Goal: Information Seeking & Learning: Learn about a topic

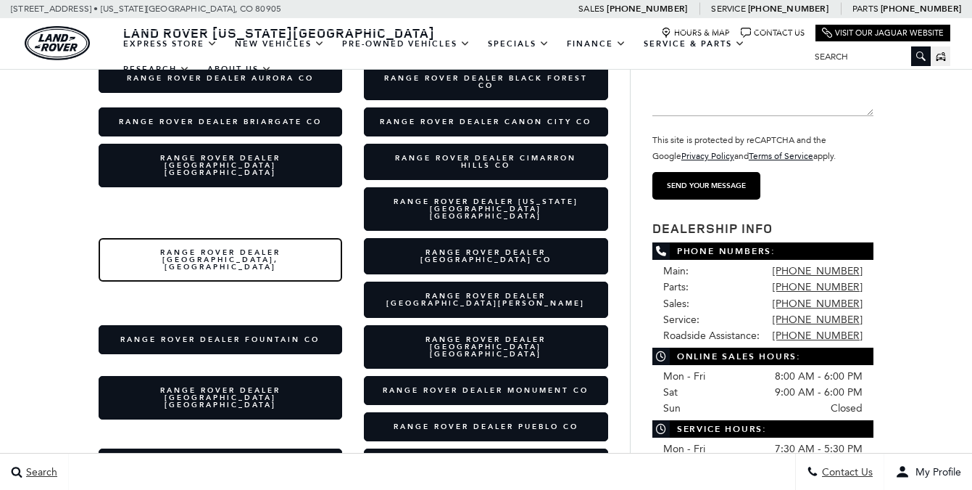
click at [343, 238] on link "Range Rover Dealer Cripple Creek, CO" at bounding box center [221, 260] width 244 height 44
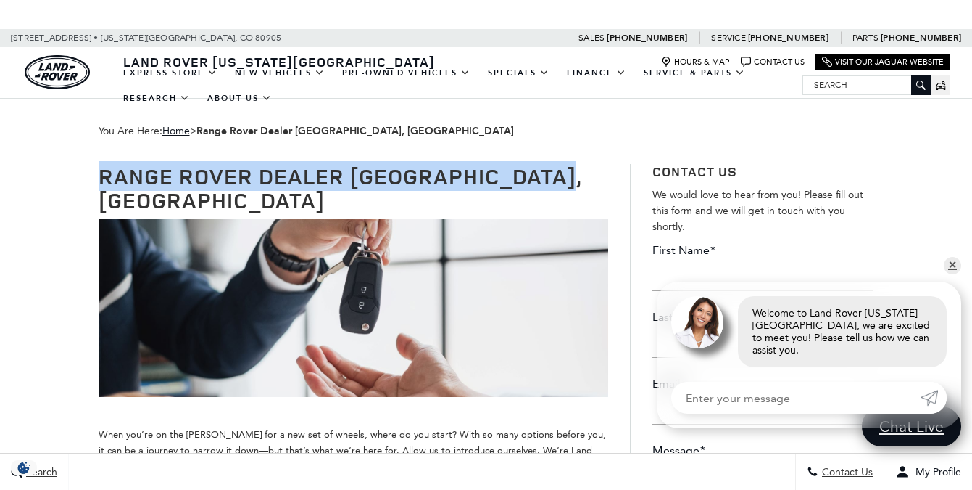
drag, startPoint x: 570, startPoint y: 173, endPoint x: 38, endPoint y: 172, distance: 532.3
copy h1 "Range Rover Dealer [GEOGRAPHIC_DATA], [GEOGRAPHIC_DATA]"
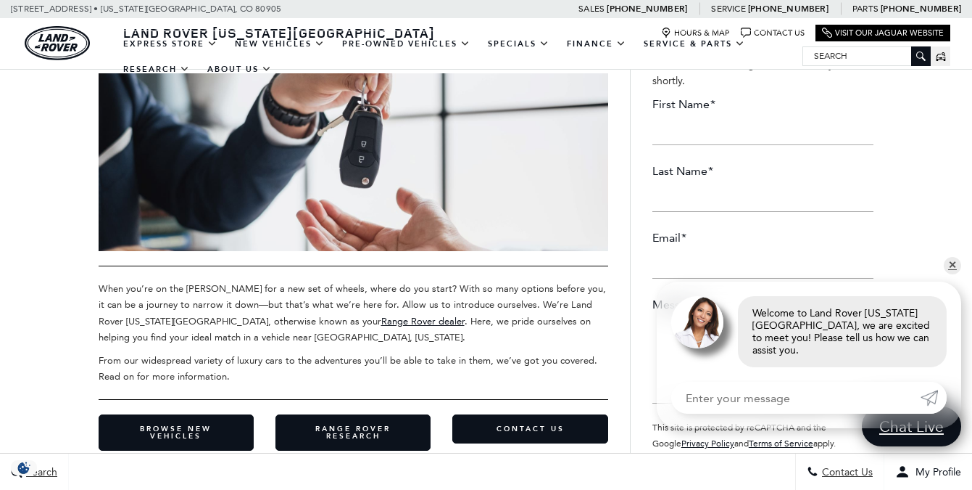
scroll to position [149, 0]
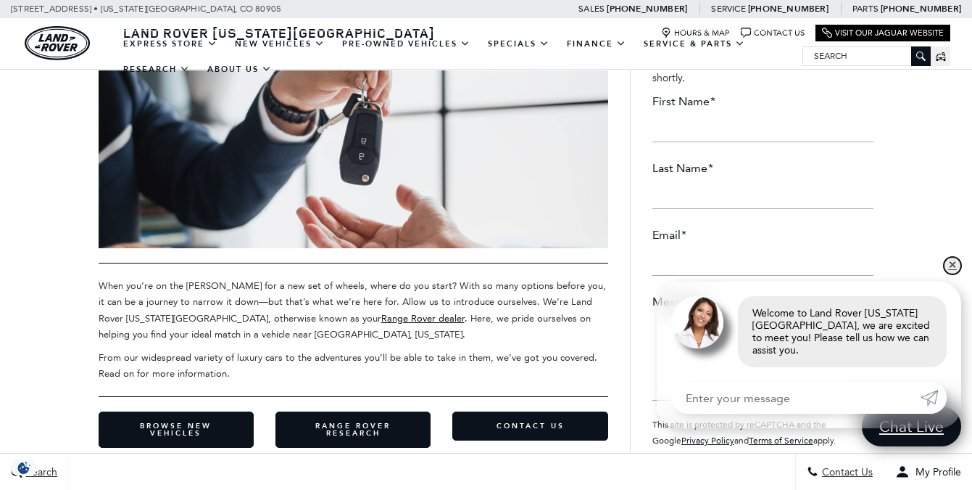
click at [955, 274] on link "✕" at bounding box center [952, 265] width 17 height 17
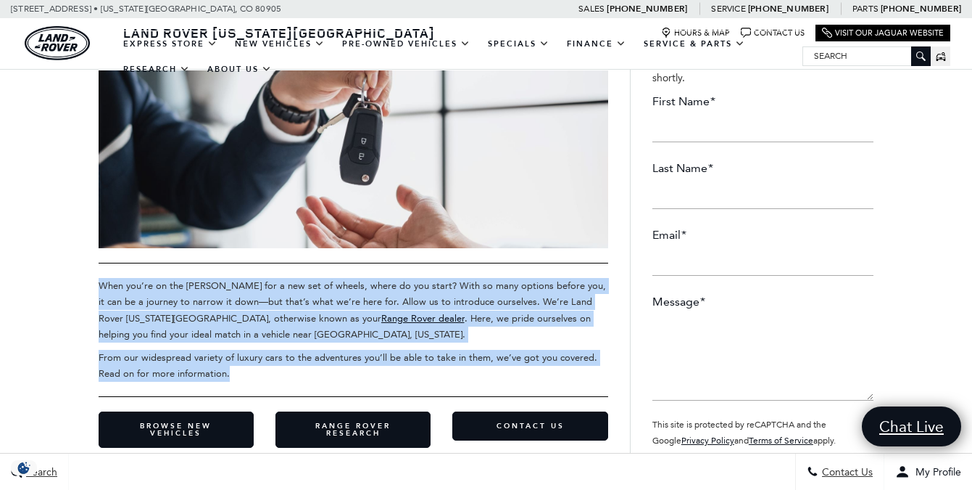
drag, startPoint x: 241, startPoint y: 346, endPoint x: 73, endPoint y: 257, distance: 190.4
copy div "When you’re on the [PERSON_NAME] for a new set of wheels, where do you start? W…"
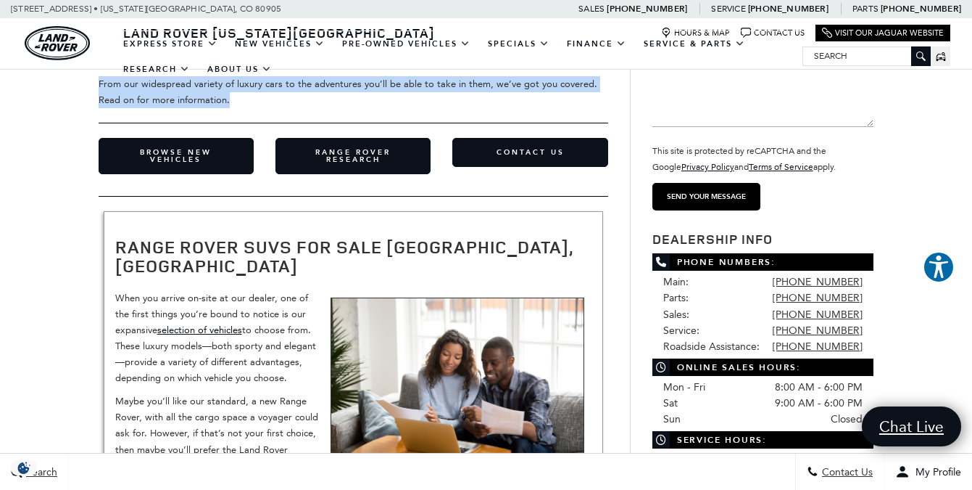
scroll to position [455, 0]
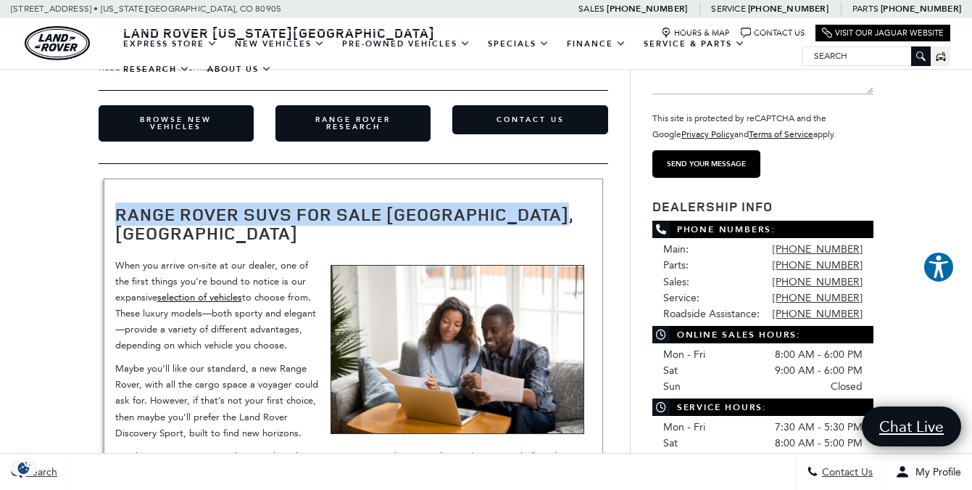
drag, startPoint x: 117, startPoint y: 191, endPoint x: 571, endPoint y: 195, distance: 454.7
click at [571, 205] on h2 "Range Rover SUVs for Sale [GEOGRAPHIC_DATA], [GEOGRAPHIC_DATA]" at bounding box center [353, 224] width 476 height 38
copy h2 "Range Rover SUVs for Sale [GEOGRAPHIC_DATA], [GEOGRAPHIC_DATA]"
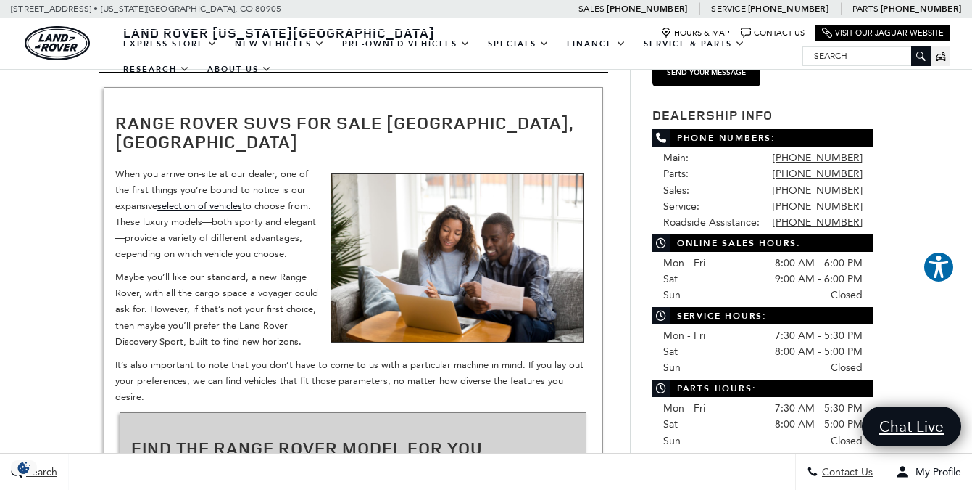
click at [356, 357] on p "It’s also important to note that you don’t have to come to us with a particular…" at bounding box center [353, 381] width 476 height 48
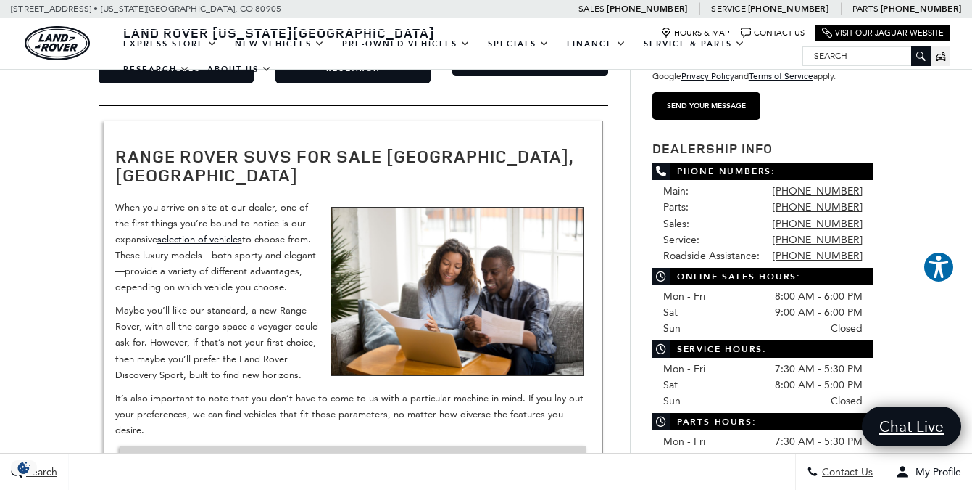
scroll to position [503, 0]
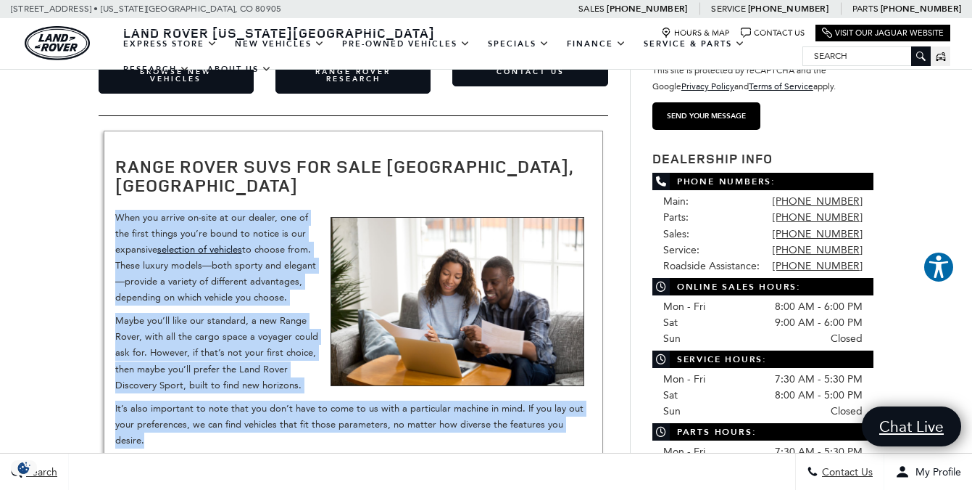
drag, startPoint x: 112, startPoint y: 173, endPoint x: 595, endPoint y: 388, distance: 528.2
copy div "When you arrive on-site at our dealer, one of the first things you’re bound to …"
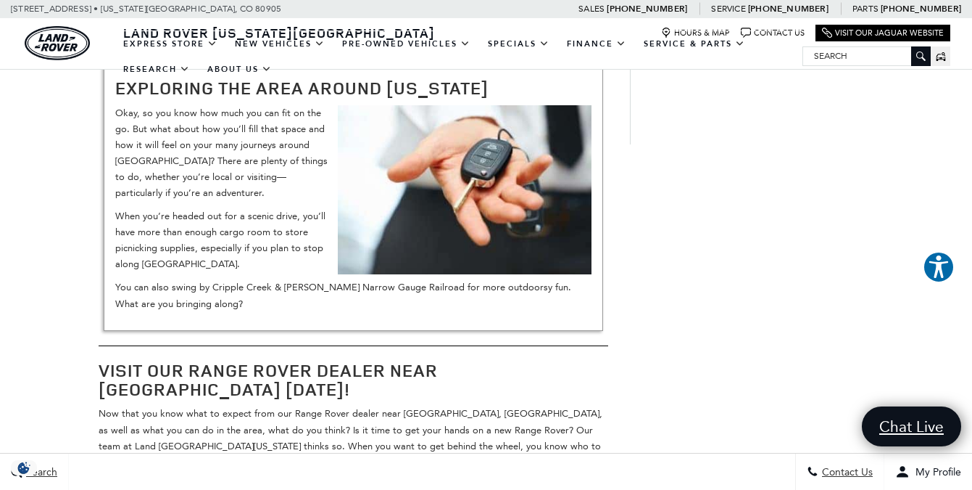
scroll to position [995, 0]
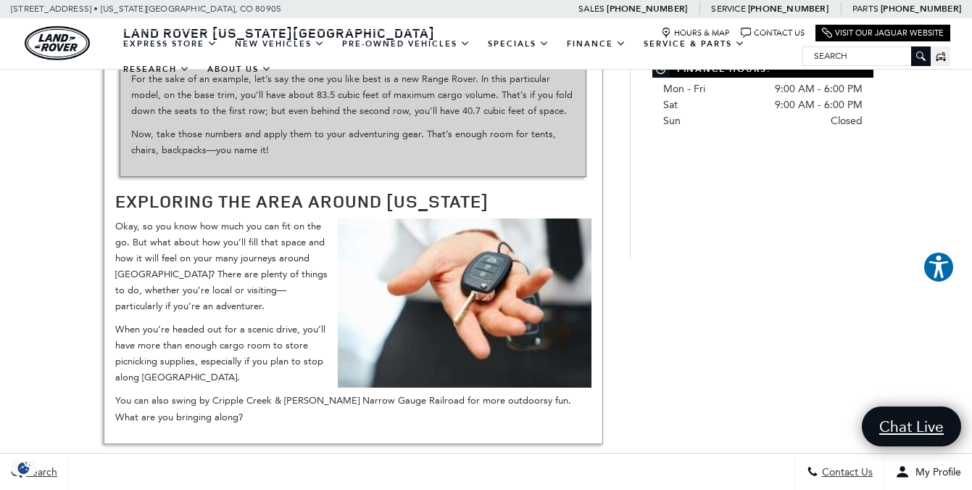
click at [49, 173] on div "You Are Here: Home > Range Rover Dealer [GEOGRAPHIC_DATA], [GEOGRAPHIC_DATA] Ra…" at bounding box center [486, 291] width 972 height 2374
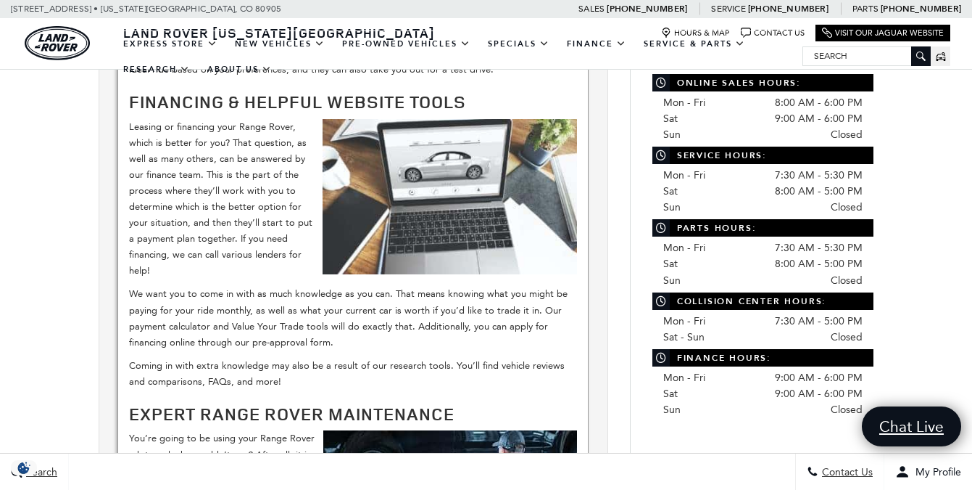
scroll to position [708, 0]
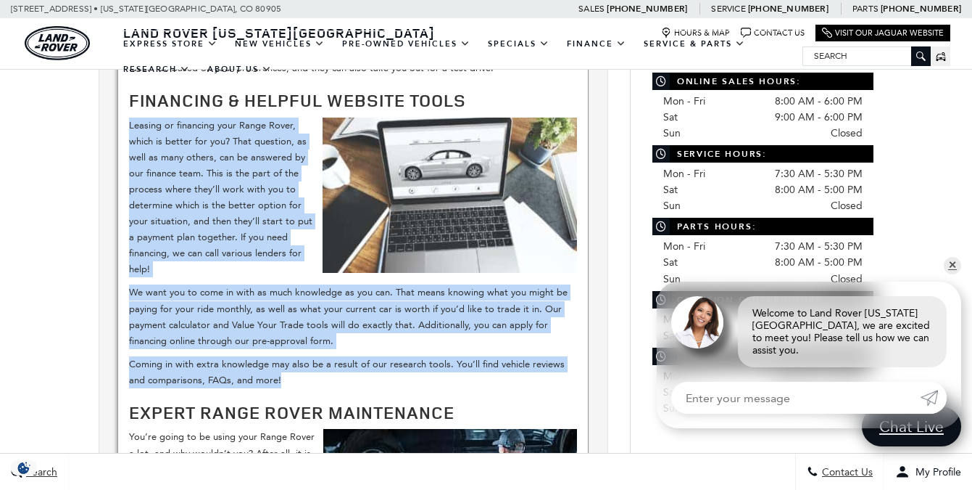
drag, startPoint x: 274, startPoint y: 382, endPoint x: 121, endPoint y: 122, distance: 302.0
click at [121, 122] on div "​ Get Ready for New Adventures with a Range Rover from Our Inventory So, the ti…" at bounding box center [352, 270] width 471 height 1008
copy div "Leasing or financing your Range Rover, which is better for you? That question, …"
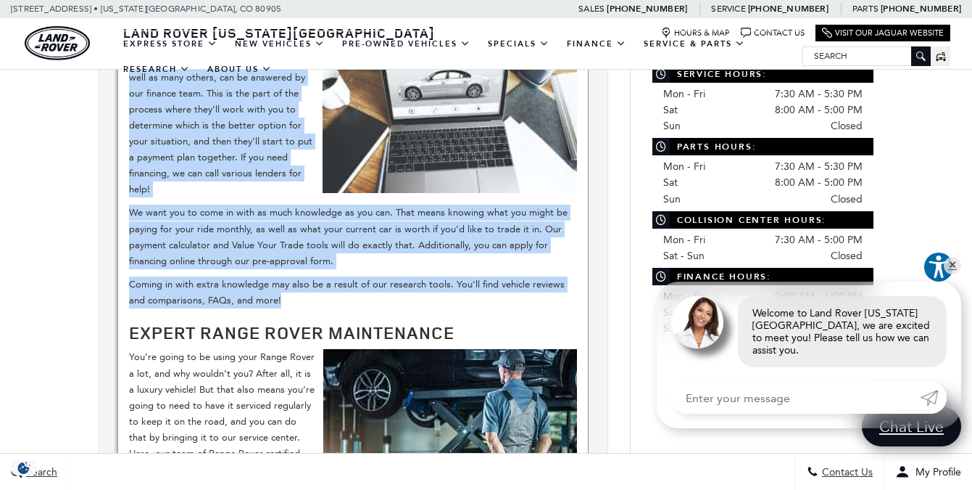
scroll to position [951, 0]
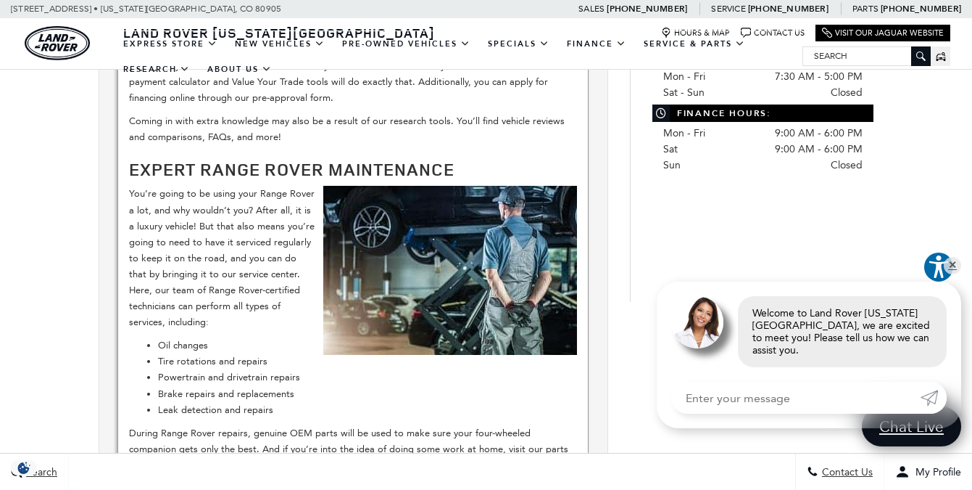
click at [165, 257] on p "You’re going to be using your Range Rover a lot, and why wouldn’t you? After al…" at bounding box center [353, 258] width 448 height 144
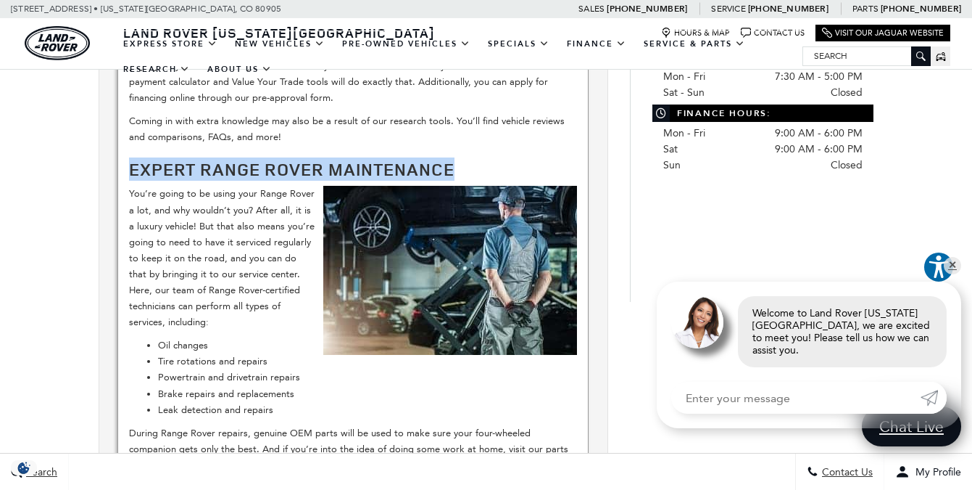
drag, startPoint x: 481, startPoint y: 164, endPoint x: 123, endPoint y: 165, distance: 358.2
click at [123, 165] on div "​ Get Ready for New Adventures with a Range Rover from Our Inventory So, the ti…" at bounding box center [352, 27] width 471 height 1008
copy strong "Expert Range Rover Maintenance"
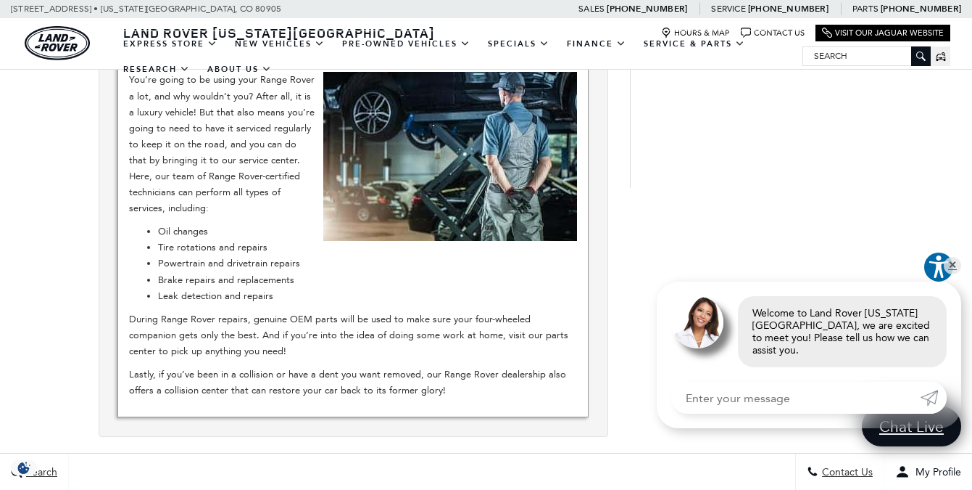
scroll to position [1064, 0]
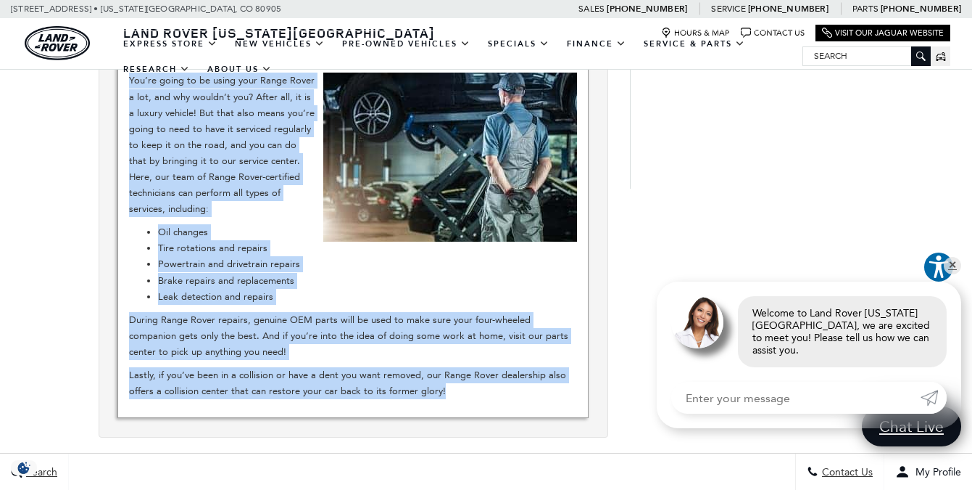
drag, startPoint x: 468, startPoint y: 387, endPoint x: 124, endPoint y: 83, distance: 459.8
copy div "You’re going to be using your Range Rover a lot, and why wouldn’t you? After al…"
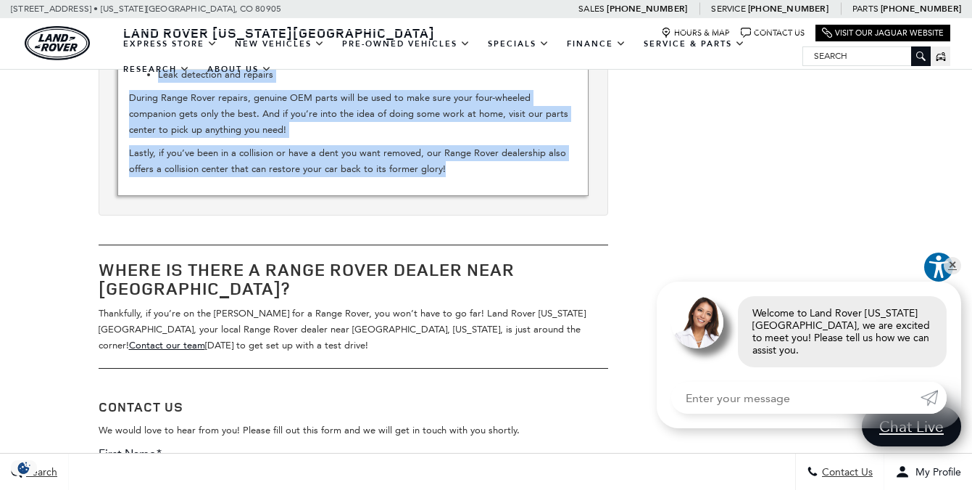
scroll to position [1294, 0]
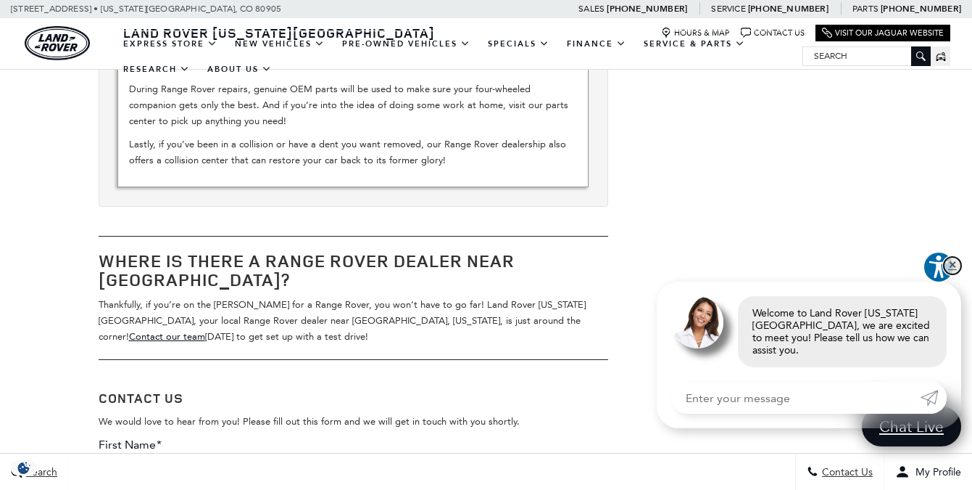
click at [954, 274] on link "✕" at bounding box center [952, 265] width 17 height 17
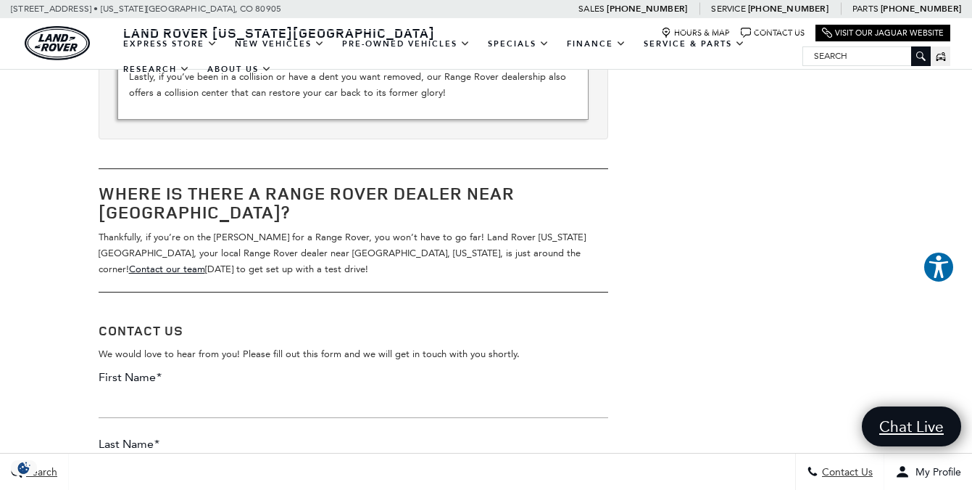
scroll to position [1363, 0]
click at [313, 233] on p "Thankfully, if you’re on the hunt for a Range Rover, you won’t have to go far! …" at bounding box center [354, 252] width 510 height 48
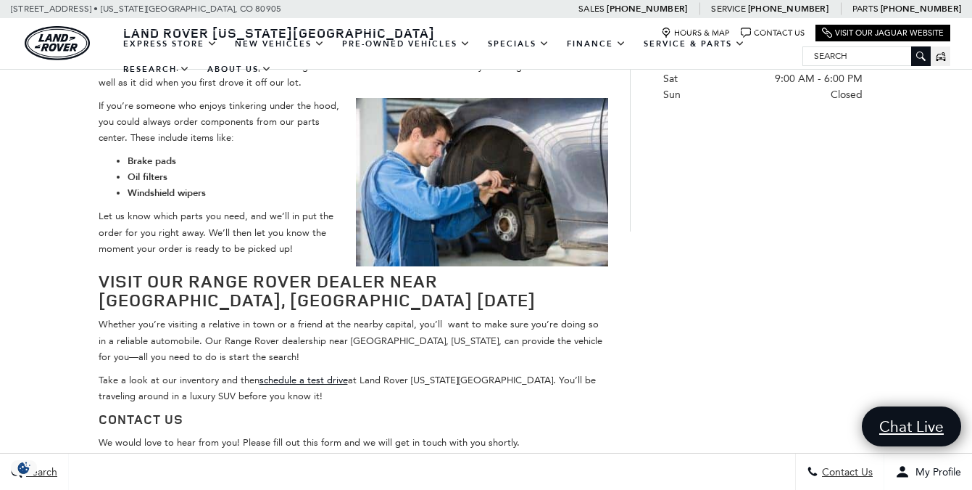
scroll to position [1022, 0]
